Goal: Task Accomplishment & Management: Use online tool/utility

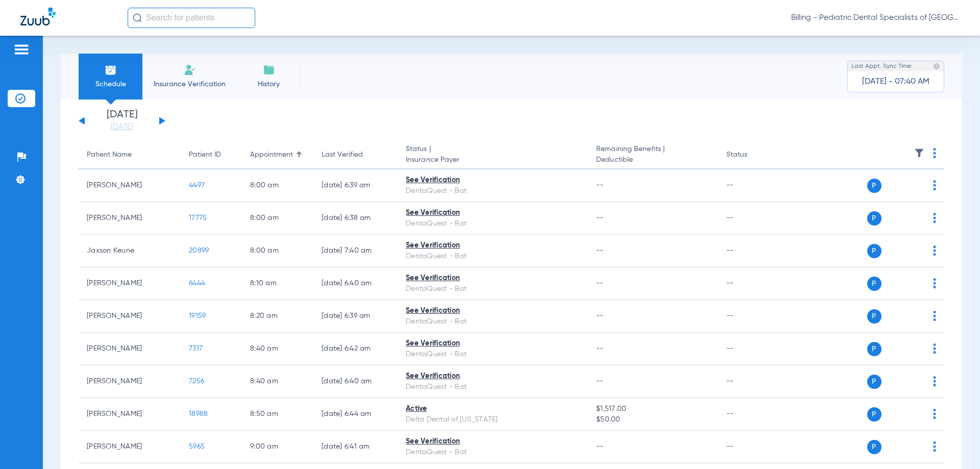
click at [883, 22] on span "Billing - Pediatric Dental Specialists of [GEOGRAPHIC_DATA]" at bounding box center [875, 18] width 168 height 10
click at [906, 35] on span "Account Selection" at bounding box center [920, 36] width 57 height 7
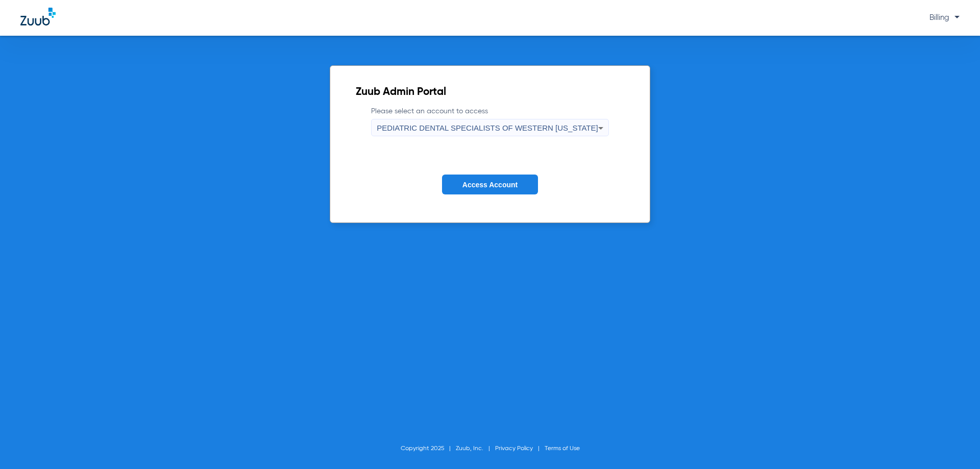
click at [447, 124] on span "PEDIATRIC DENTAL SPECIALISTS OF WESTERN [US_STATE]" at bounding box center [487, 127] width 221 height 9
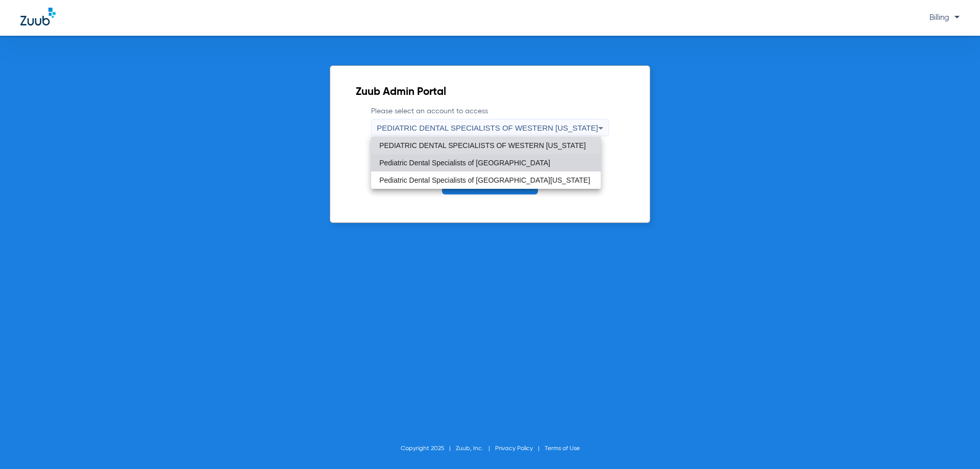
click at [474, 163] on span "Pediatric Dental Specialists of [GEOGRAPHIC_DATA]" at bounding box center [464, 162] width 171 height 7
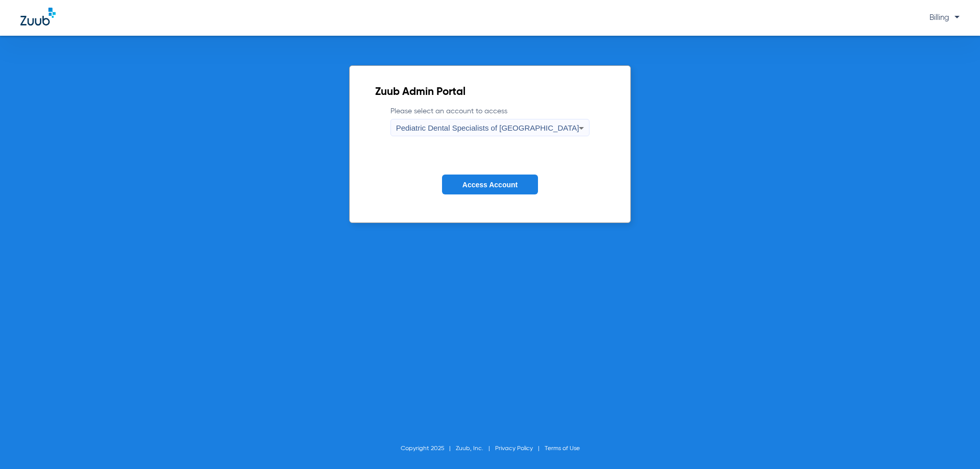
click at [479, 186] on span "Access Account" at bounding box center [489, 185] width 55 height 8
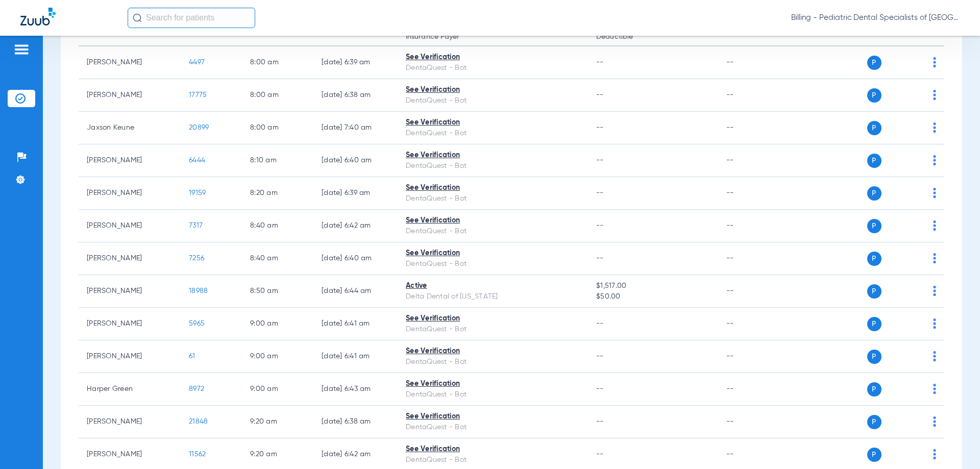
scroll to position [17, 0]
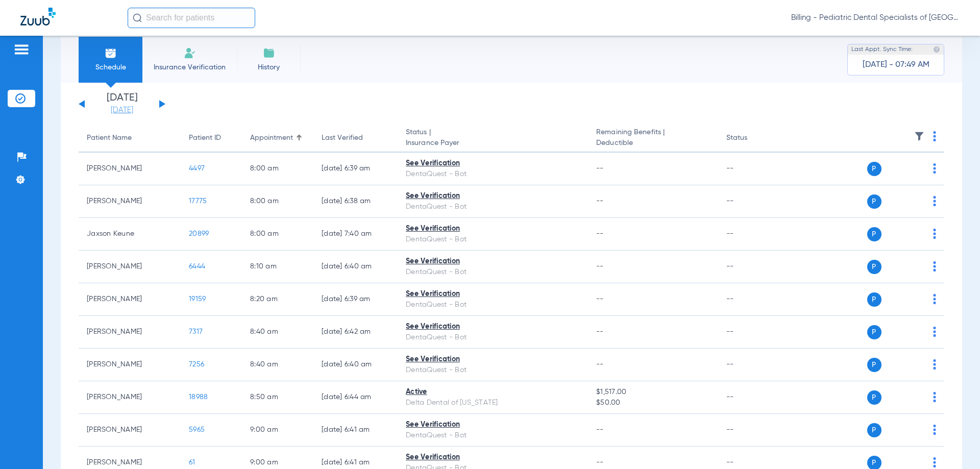
click at [128, 108] on link "[DATE]" at bounding box center [121, 110] width 61 height 10
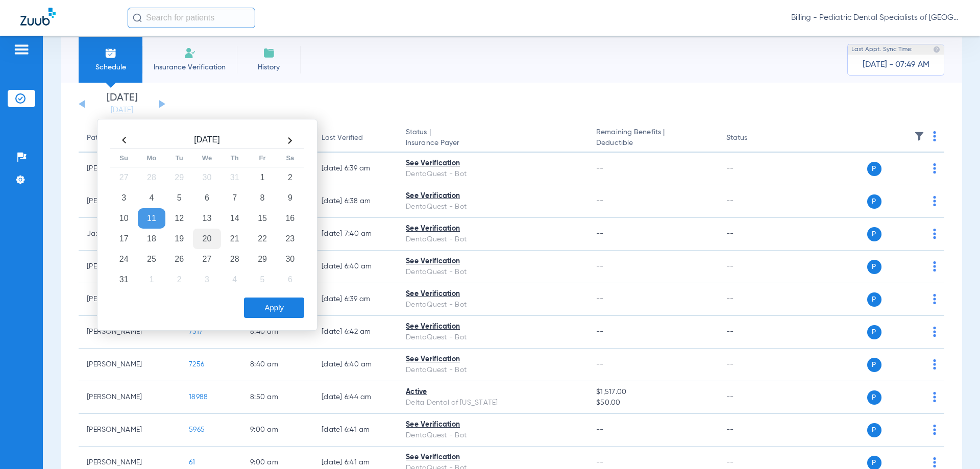
click at [213, 239] on td "20" at bounding box center [207, 239] width 28 height 20
click at [285, 308] on button "Apply" at bounding box center [274, 307] width 60 height 20
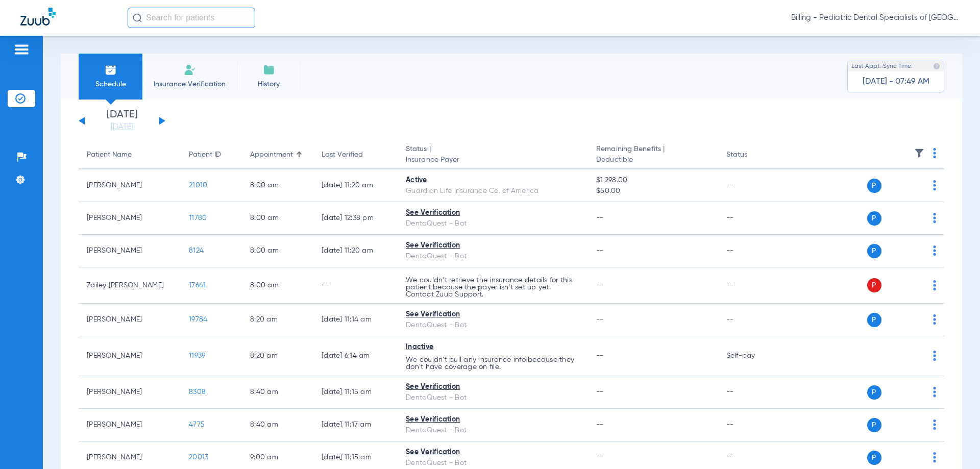
click at [933, 153] on img at bounding box center [934, 153] width 3 height 10
click at [888, 195] on span "Verify All" at bounding box center [888, 193] width 61 height 7
